Goal: Information Seeking & Learning: Understand process/instructions

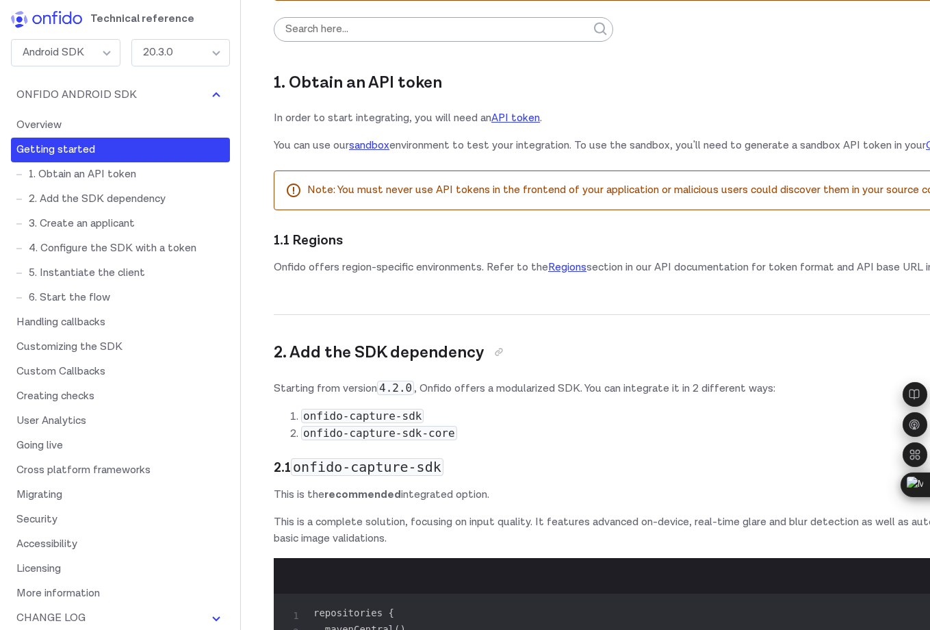
scroll to position [928, 0]
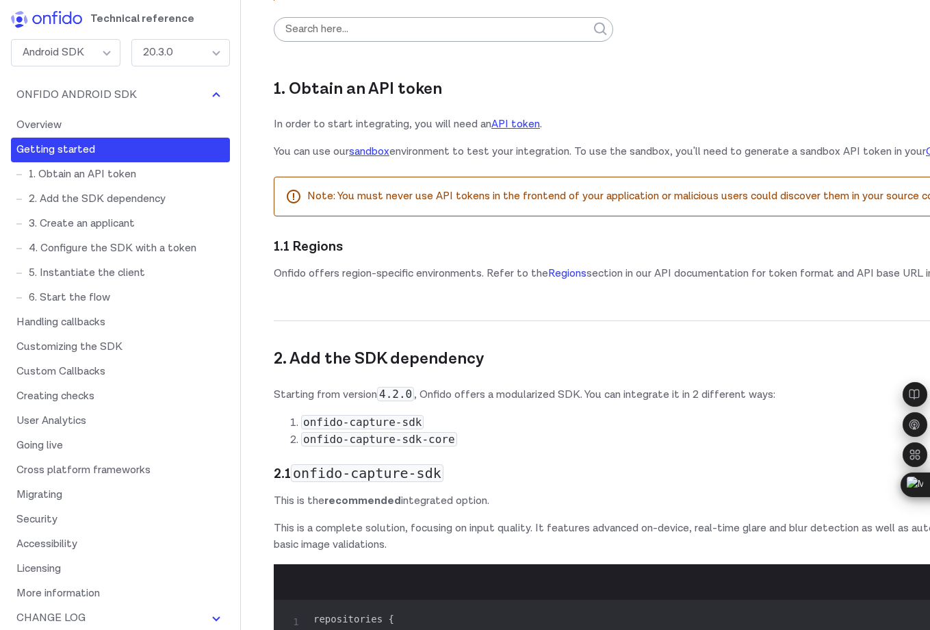
click at [566, 281] on link "Regions" at bounding box center [567, 273] width 38 height 14
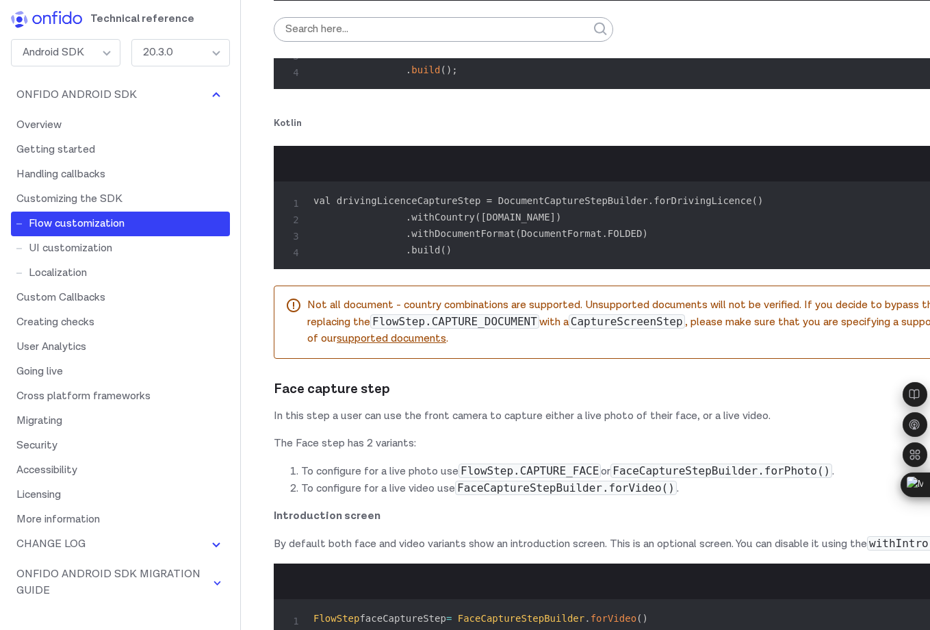
scroll to position [8823, 0]
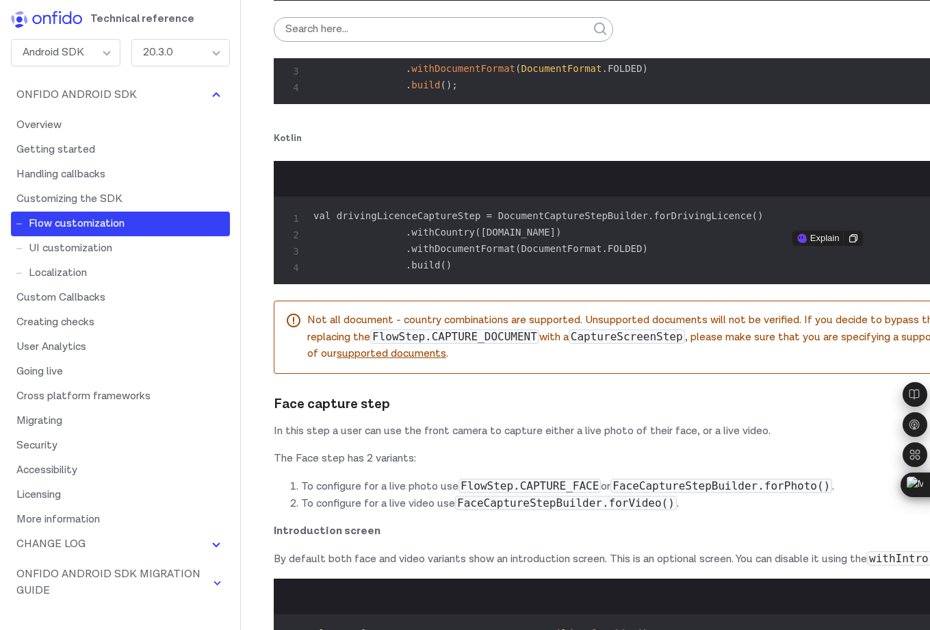
copy span "withCountry"
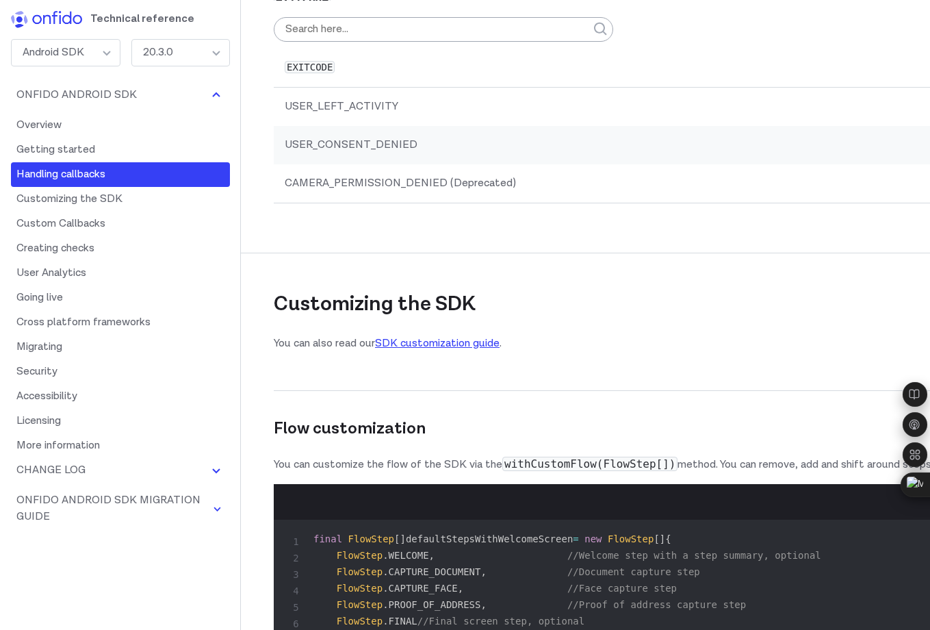
scroll to position [5819, 0]
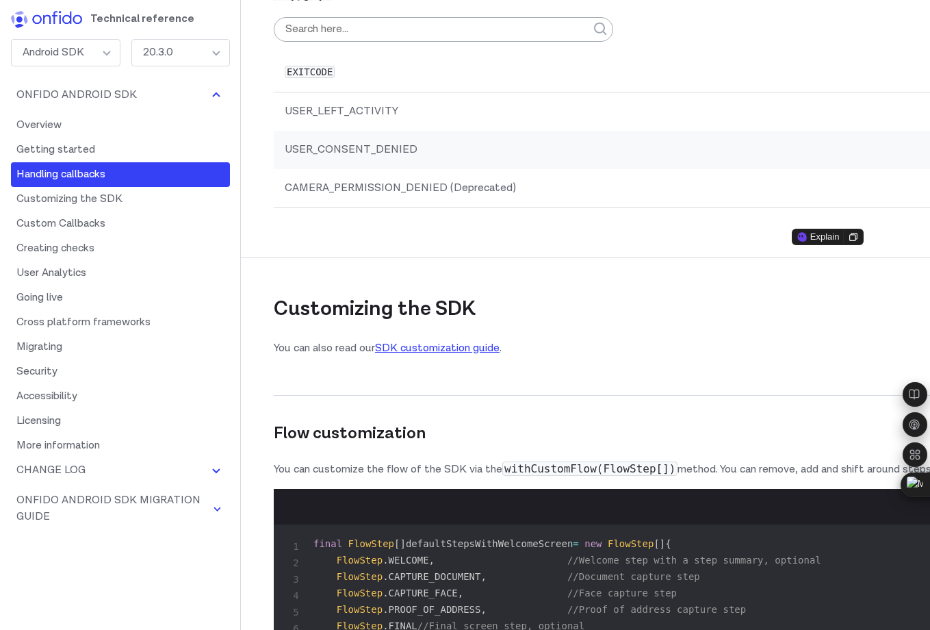
drag, startPoint x: 400, startPoint y: 269, endPoint x: 795, endPoint y: 264, distance: 394.9
copy code "DocumentSide(id=document_id, side=FRONT, type=DRIVING_LICENCE)"
